Goal: Find specific page/section: Find specific page/section

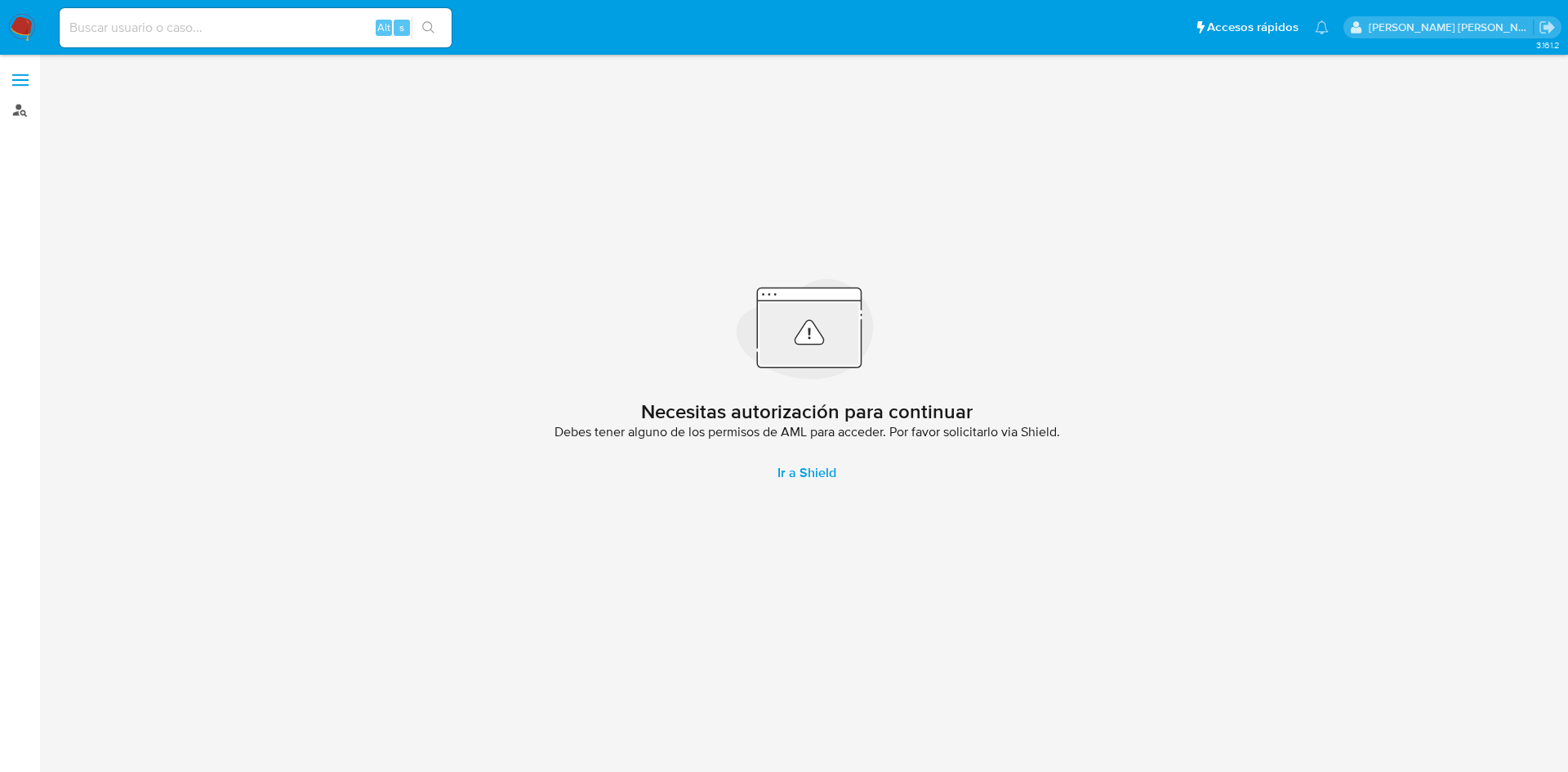
click at [21, 106] on link "Buscador de personas" at bounding box center [97, 110] width 195 height 26
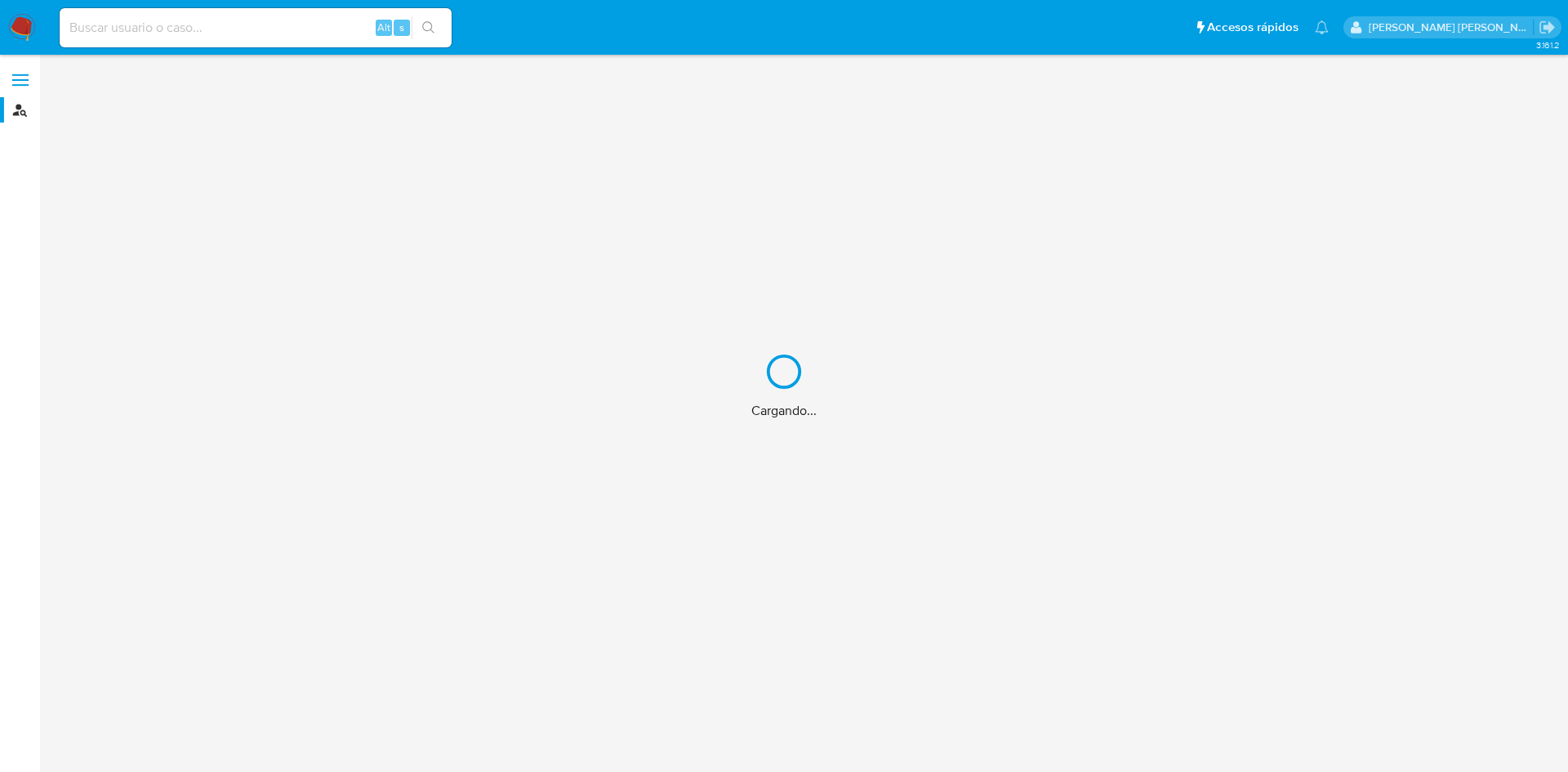
click at [22, 33] on div "Cargando..." at bounding box center [784, 386] width 1568 height 772
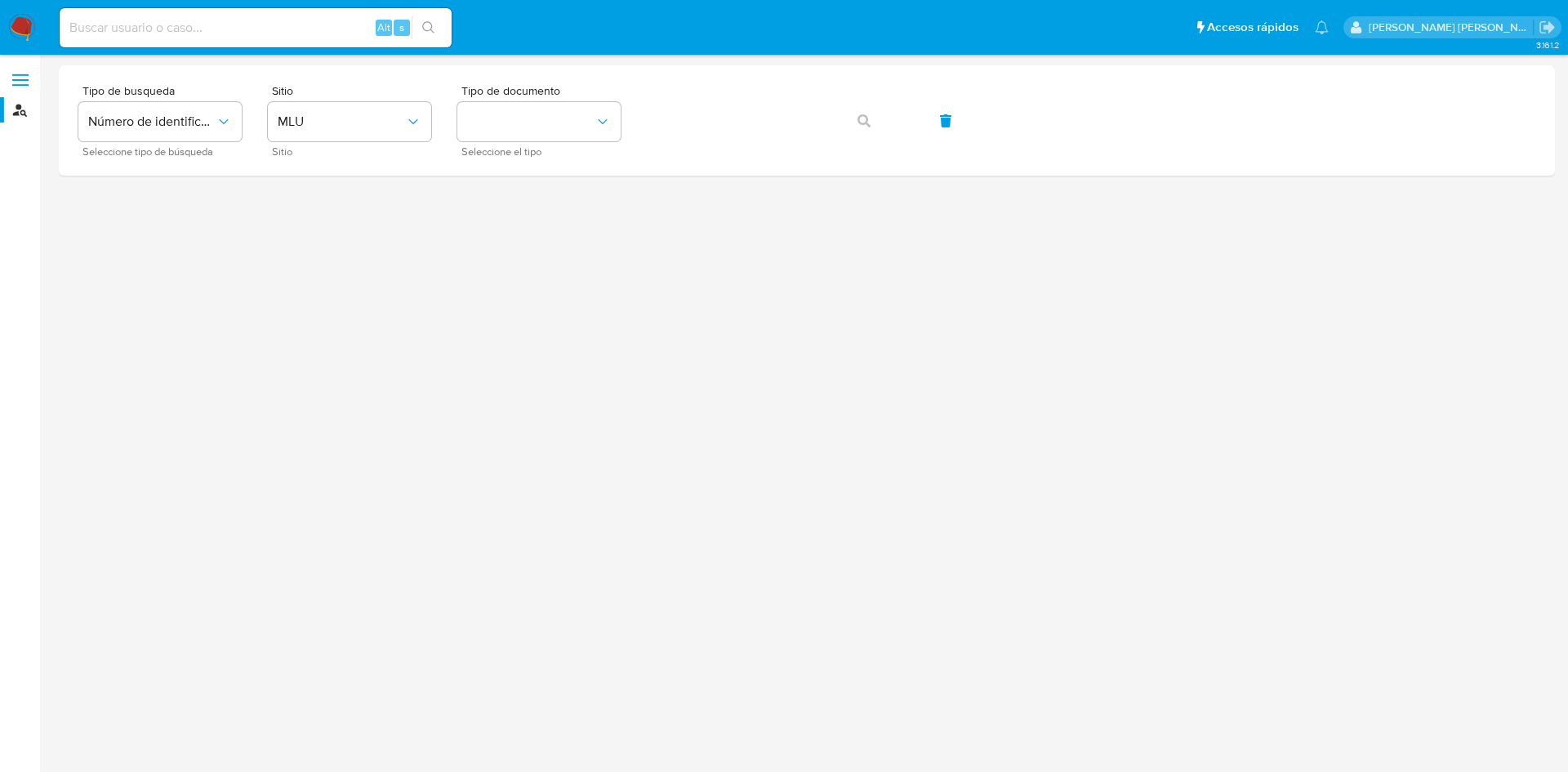
click at [26, 84] on span at bounding box center [20, 85] width 17 height 3
click at [0, 0] on input "checkbox" at bounding box center [0, 0] width 0 height 0
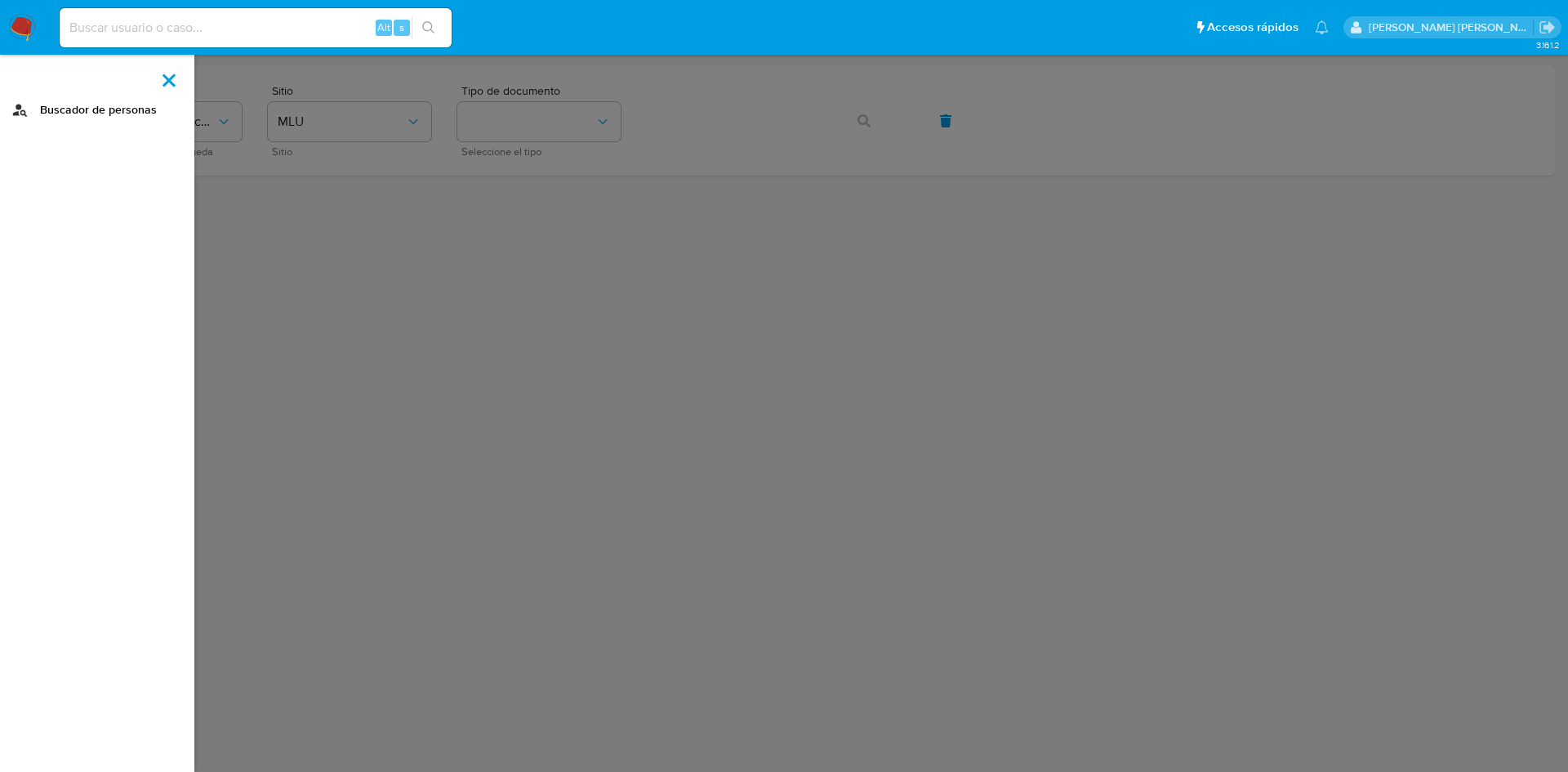
click at [103, 110] on link "Buscador de personas" at bounding box center [97, 110] width 195 height 26
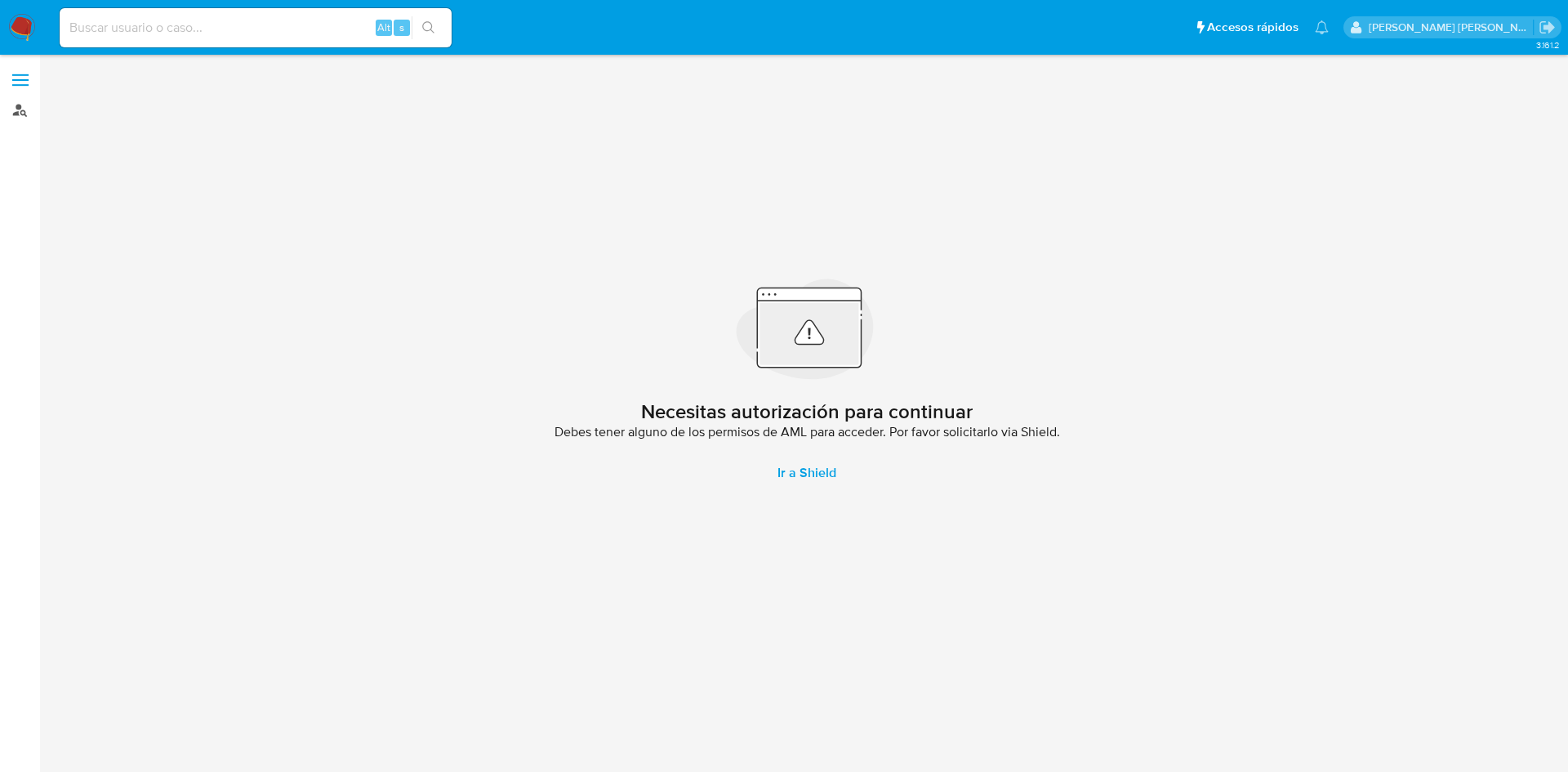
click at [15, 112] on link "Buscador de personas" at bounding box center [97, 110] width 195 height 26
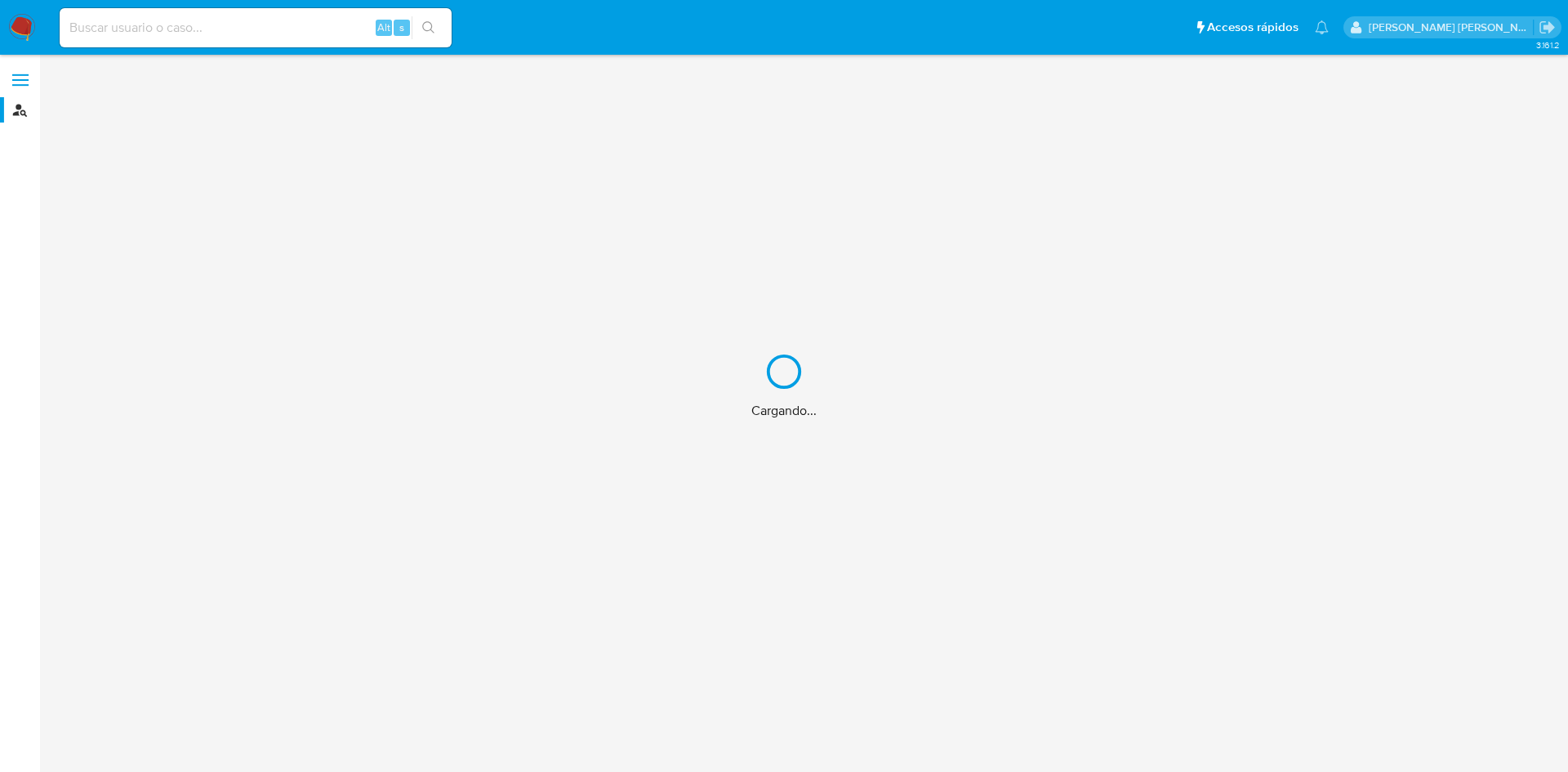
click at [27, 82] on div "Cargando..." at bounding box center [784, 386] width 1568 height 772
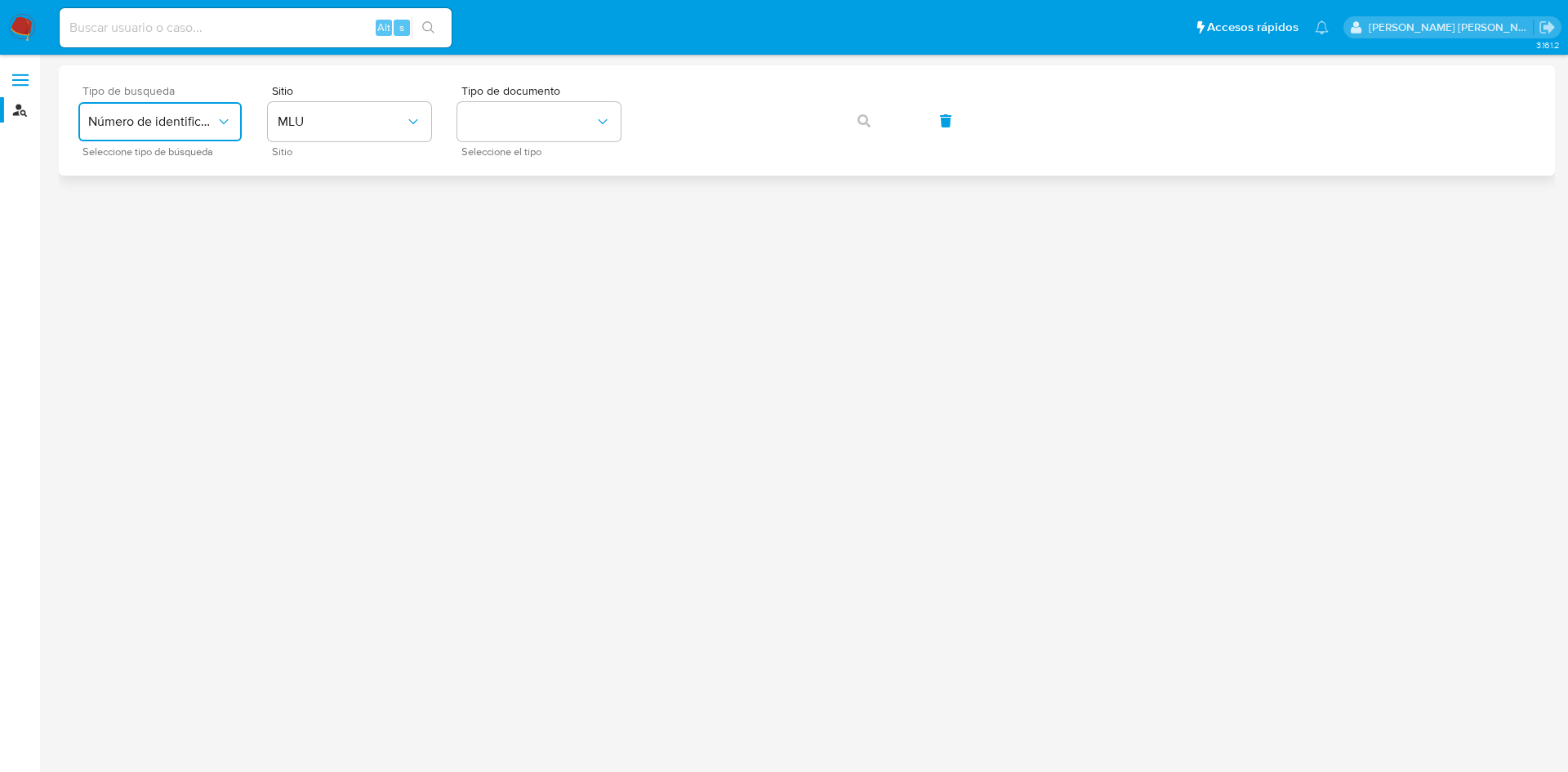
click at [155, 129] on span "Número de identificación" at bounding box center [151, 122] width 128 height 17
click at [348, 115] on span "MLU" at bounding box center [342, 122] width 128 height 17
click at [532, 215] on div at bounding box center [807, 384] width 1496 height 637
click at [562, 115] on button "identificationType" at bounding box center [539, 121] width 163 height 39
click at [679, 179] on div at bounding box center [807, 384] width 1496 height 637
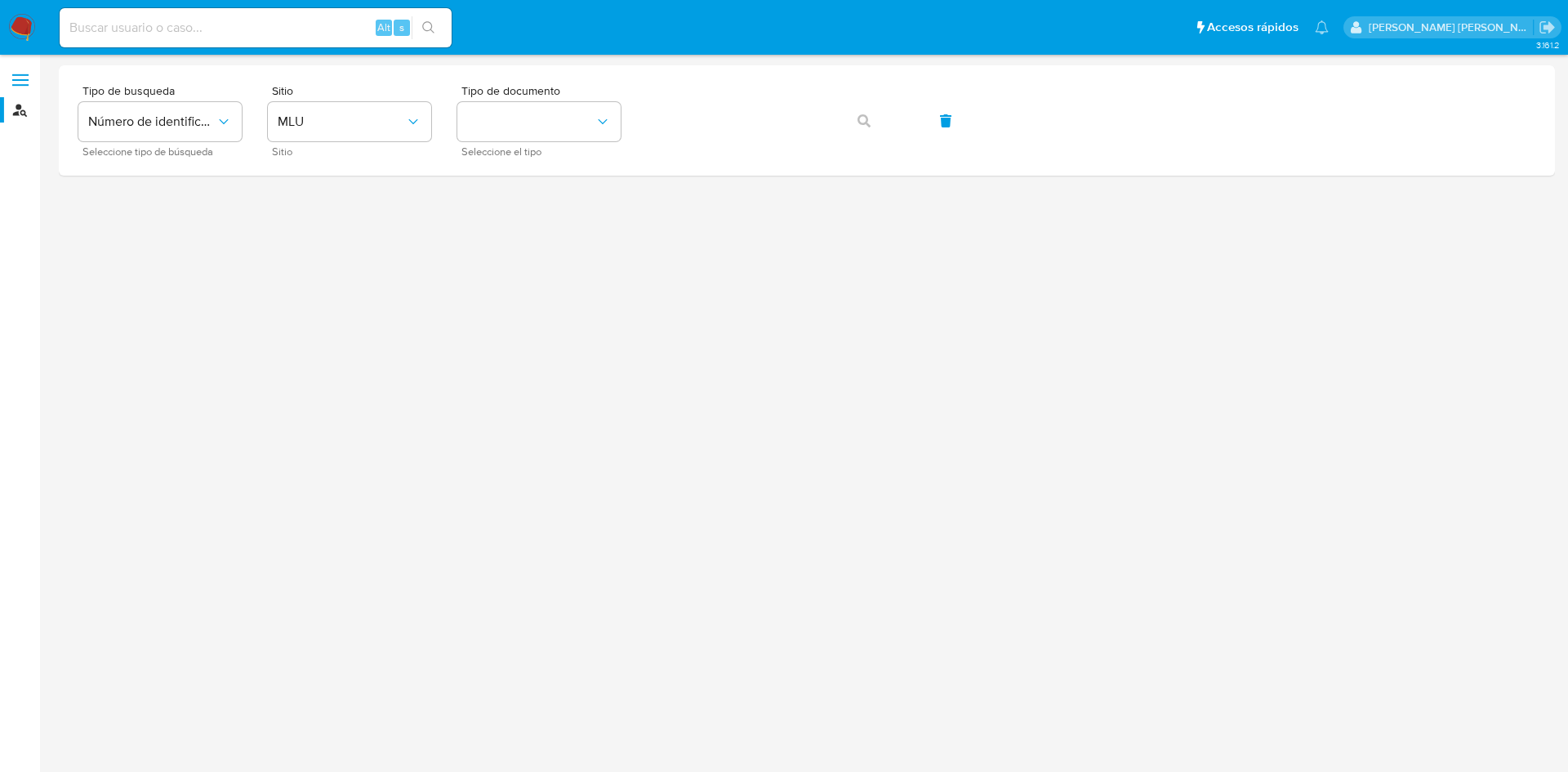
click at [21, 76] on span at bounding box center [20, 74] width 17 height 3
click at [0, 0] on input "checkbox" at bounding box center [0, 0] width 0 height 0
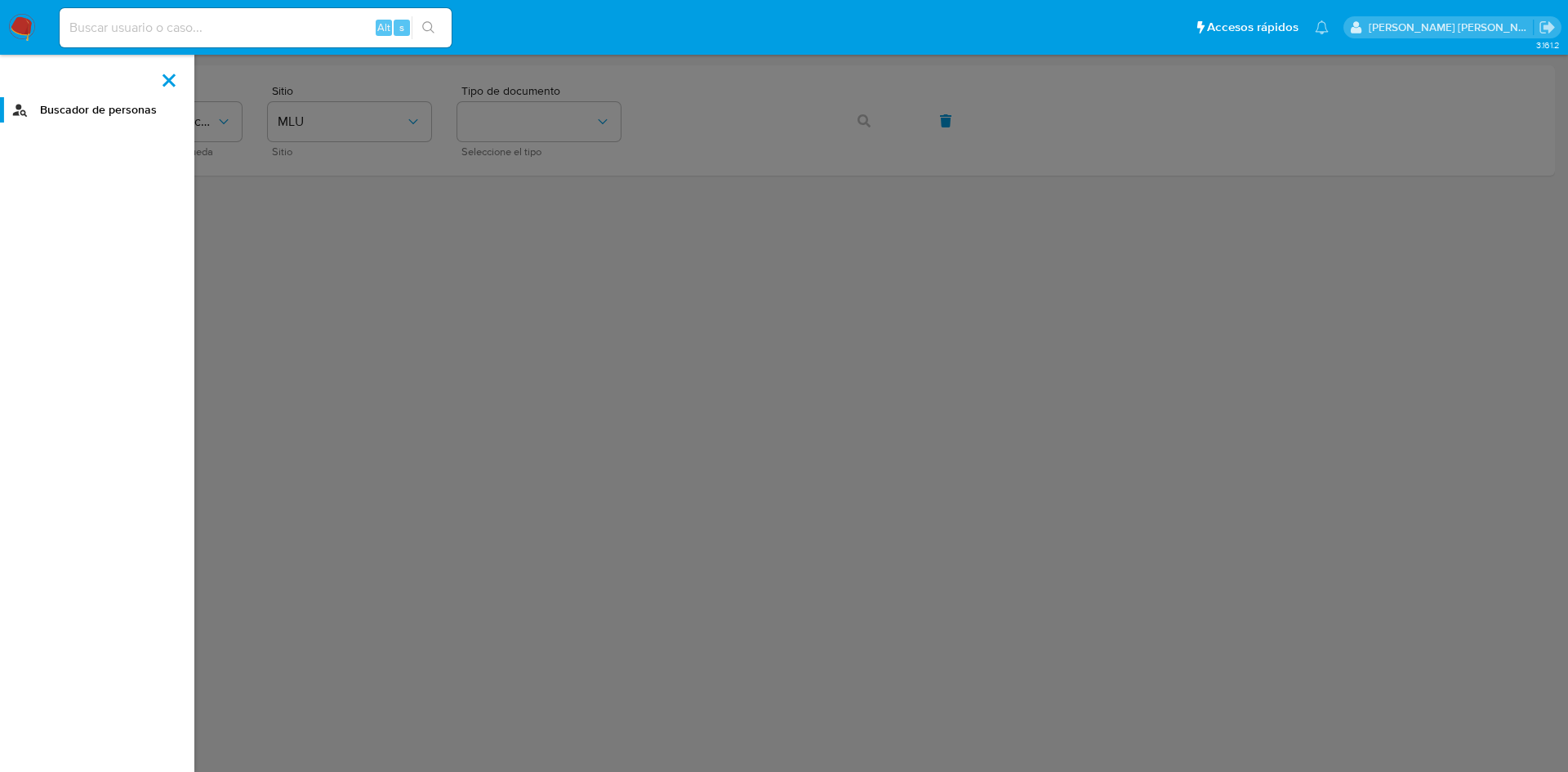
click at [163, 86] on span at bounding box center [169, 80] width 13 height 13
click at [0, 0] on input "checkbox" at bounding box center [0, 0] width 0 height 0
